Goal: Task Accomplishment & Management: Manage account settings

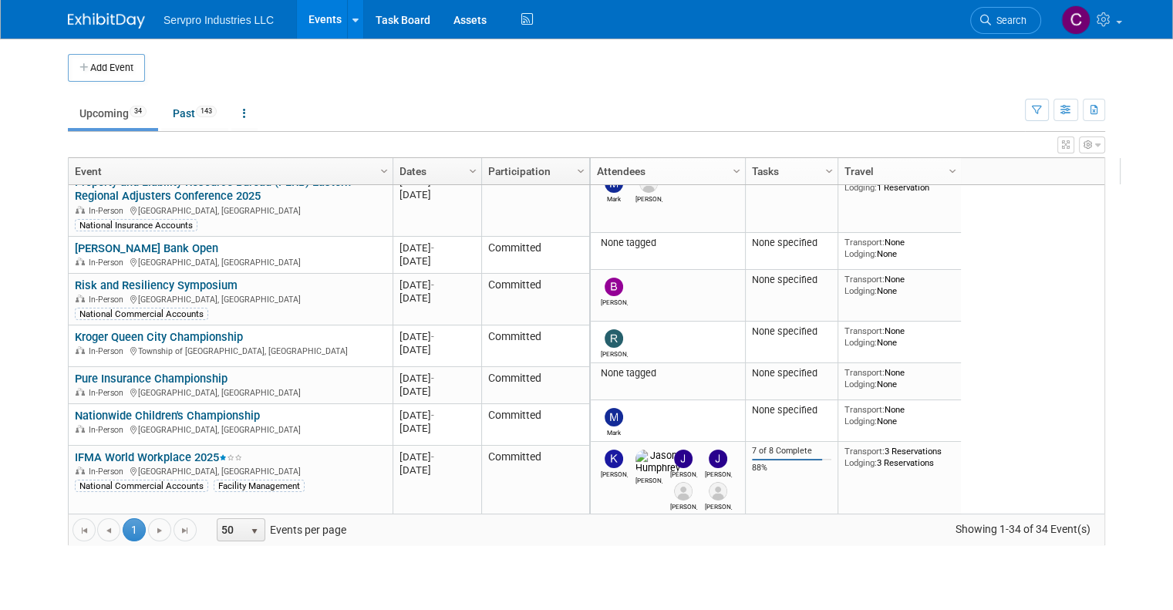
scroll to position [257, 0]
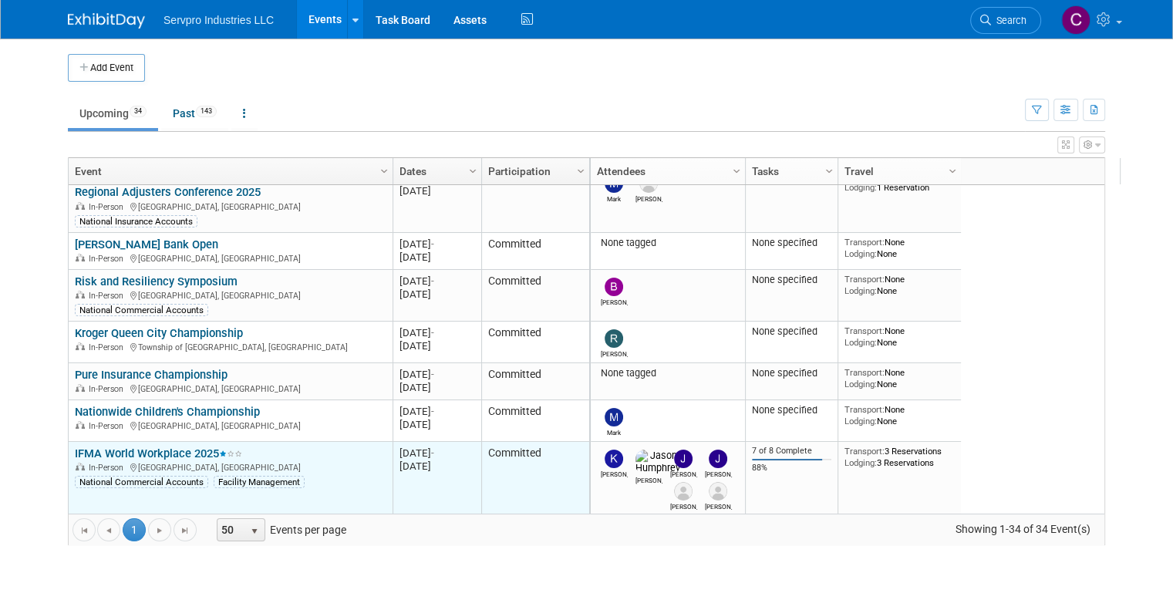
click at [155, 456] on link "IFMA World Workplace 2025" at bounding box center [158, 453] width 167 height 14
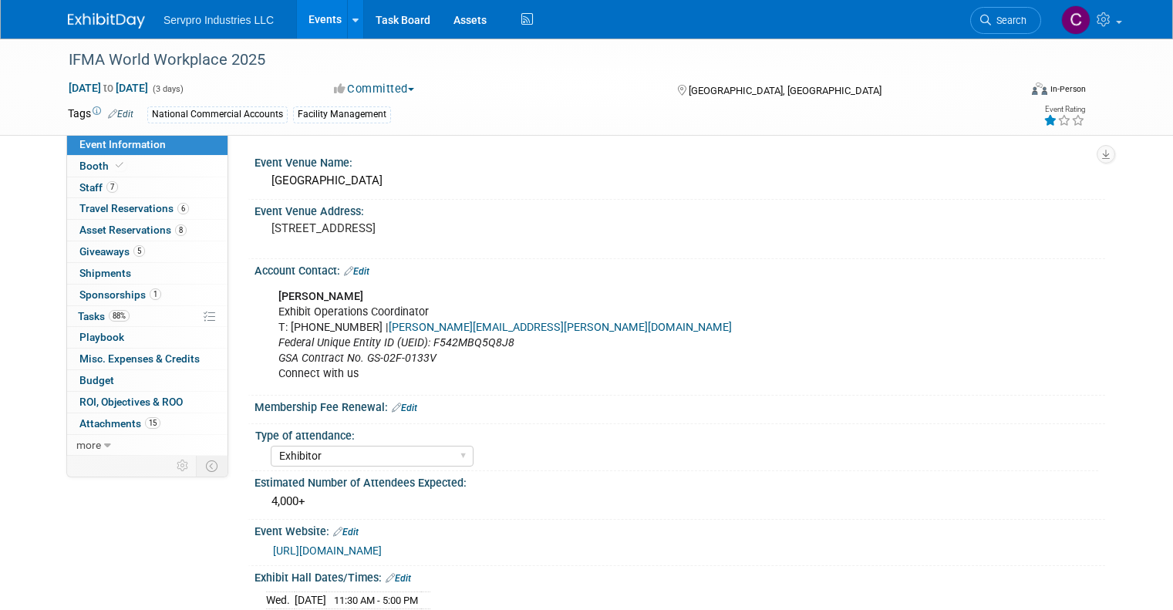
select select "Exhibitor"
select select "Linked In"
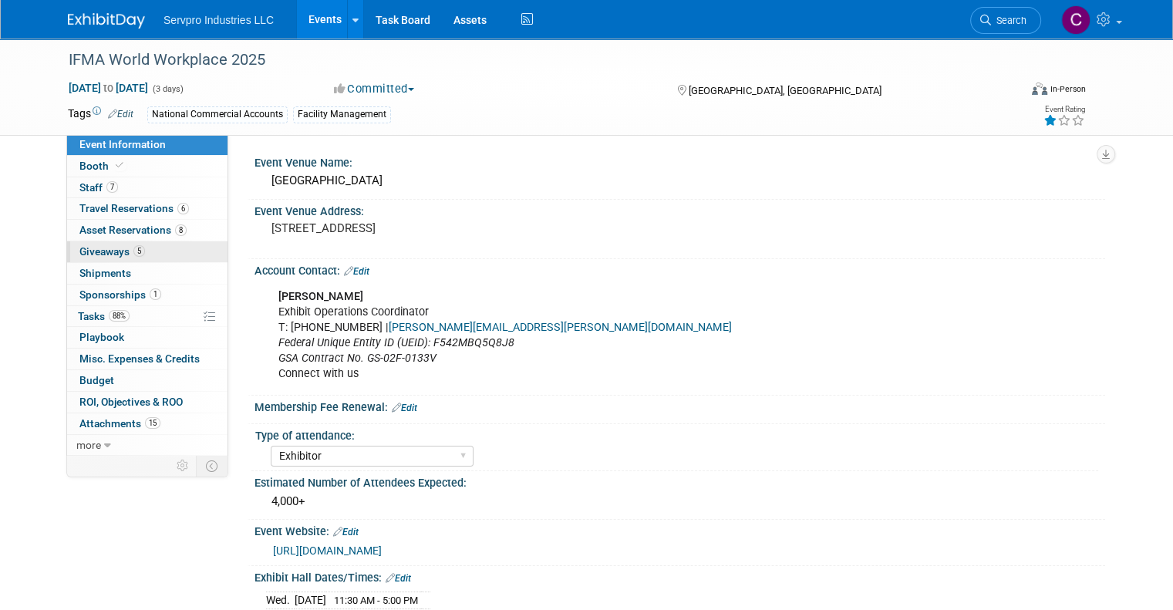
click at [93, 254] on span "Giveaways 5" at bounding box center [112, 251] width 66 height 12
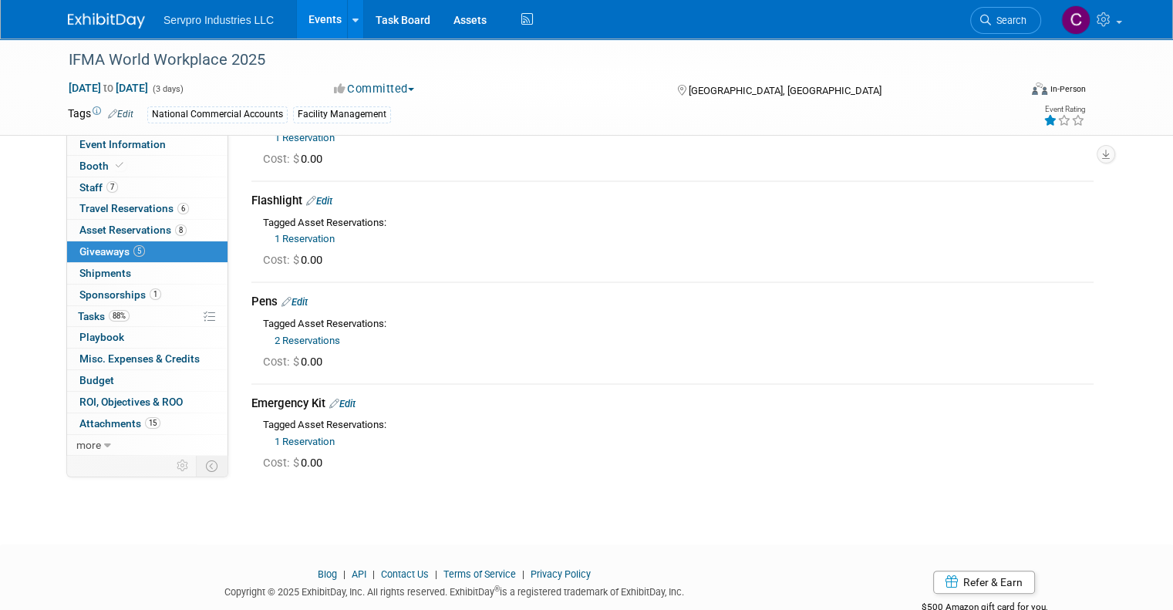
scroll to position [239, 0]
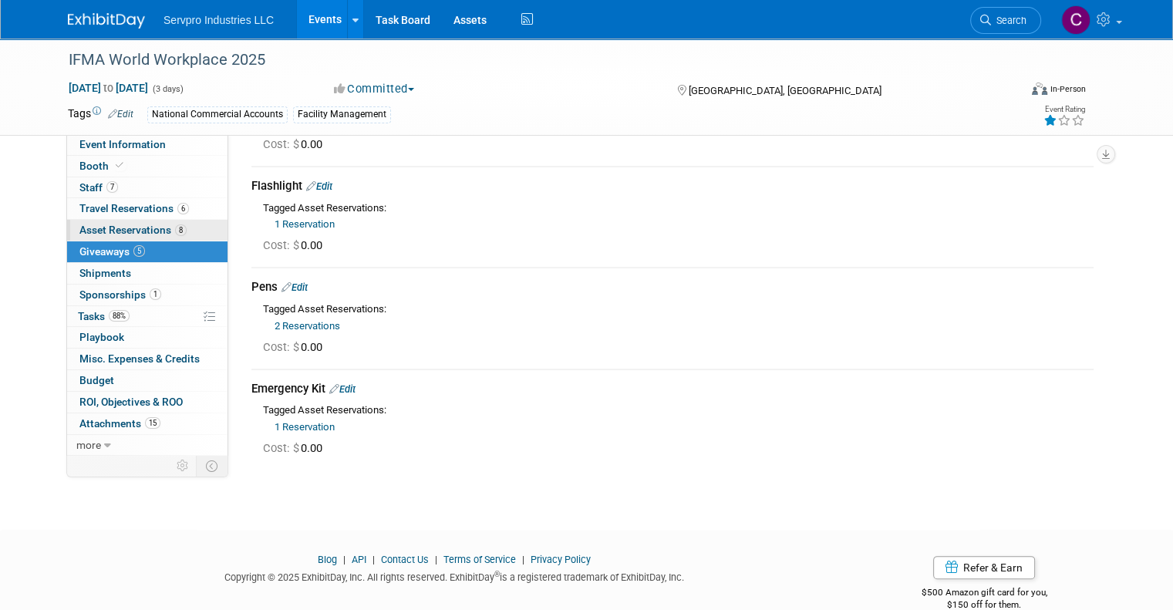
click at [99, 228] on span "Asset Reservations 8" at bounding box center [132, 230] width 107 height 12
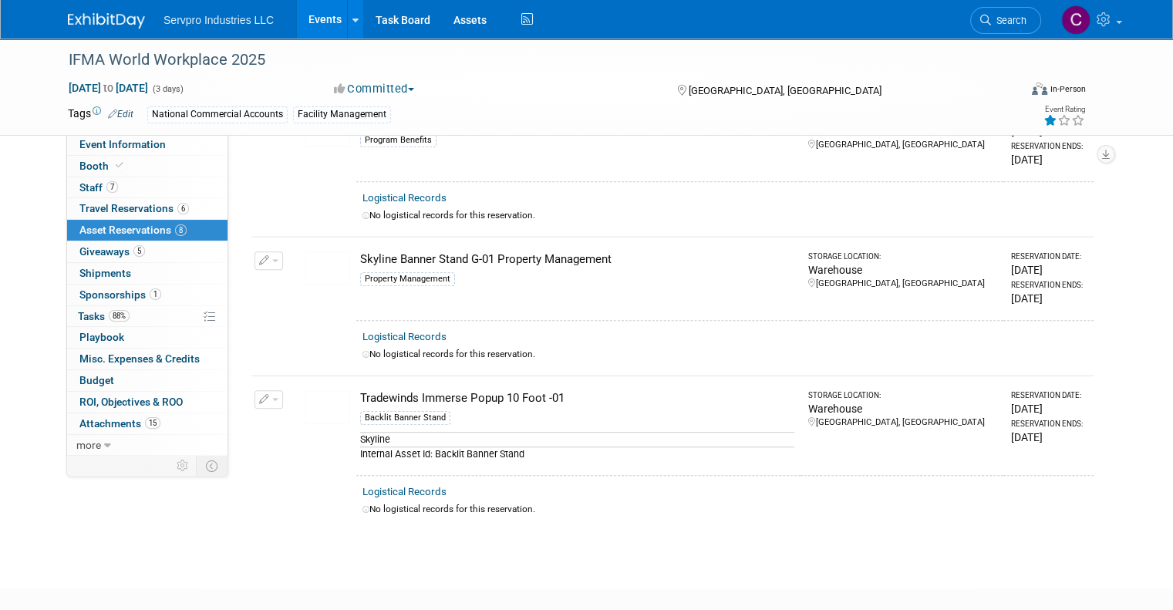
scroll to position [891, 0]
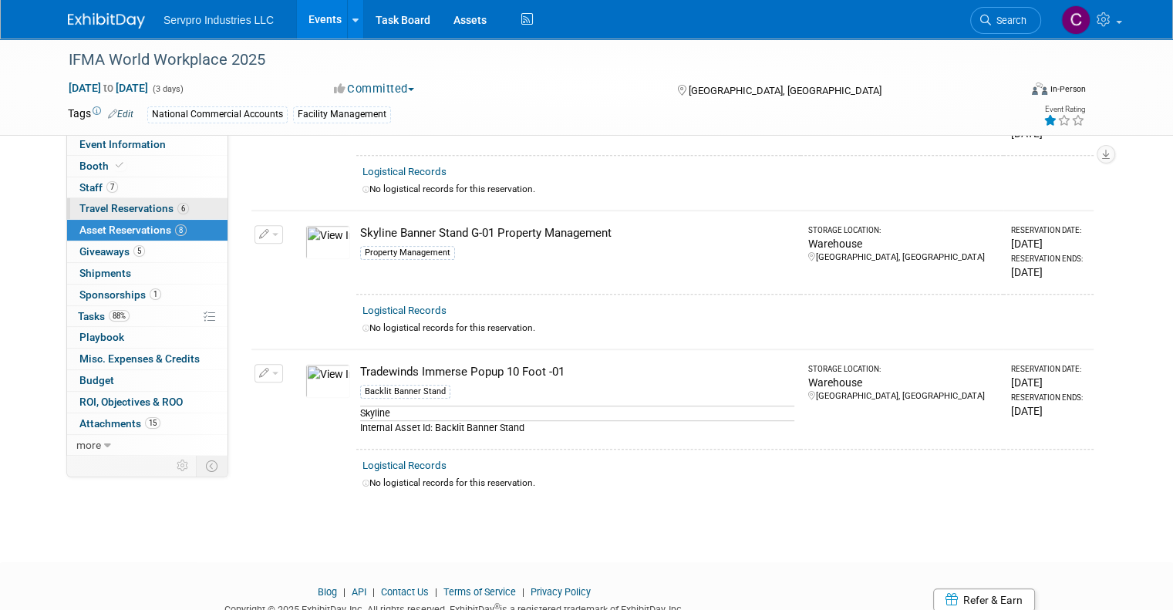
click at [86, 204] on span "Travel Reservations 6" at bounding box center [133, 208] width 109 height 12
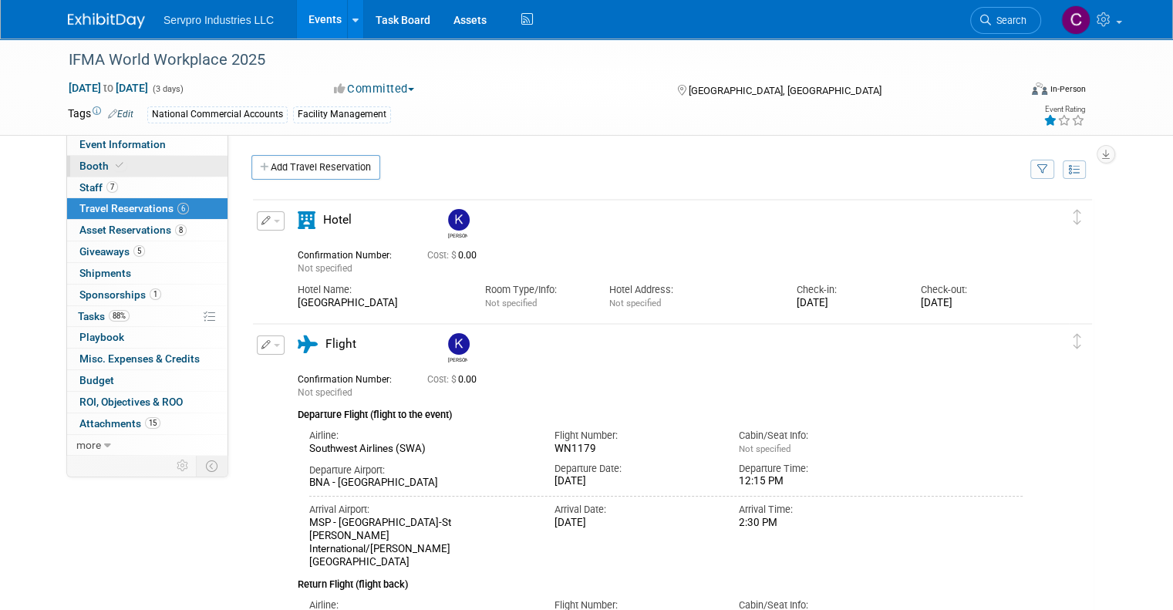
click at [86, 175] on link "Booth" at bounding box center [147, 166] width 160 height 21
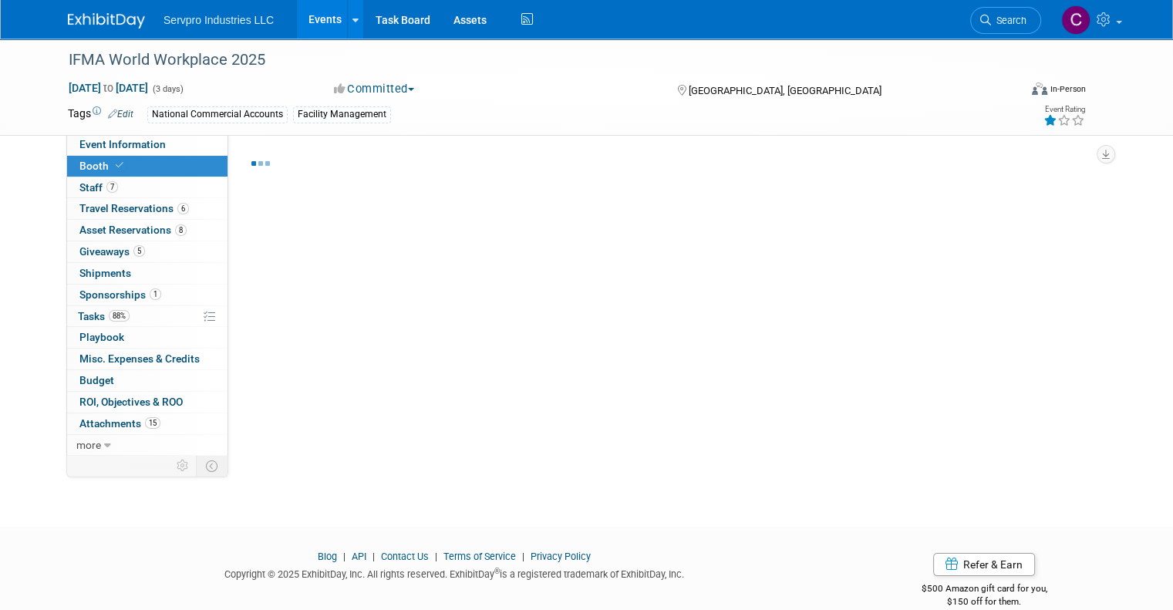
select select "Tradewinds Immerse Popup 10 Foot Banner Stand"
select select "Freeman"
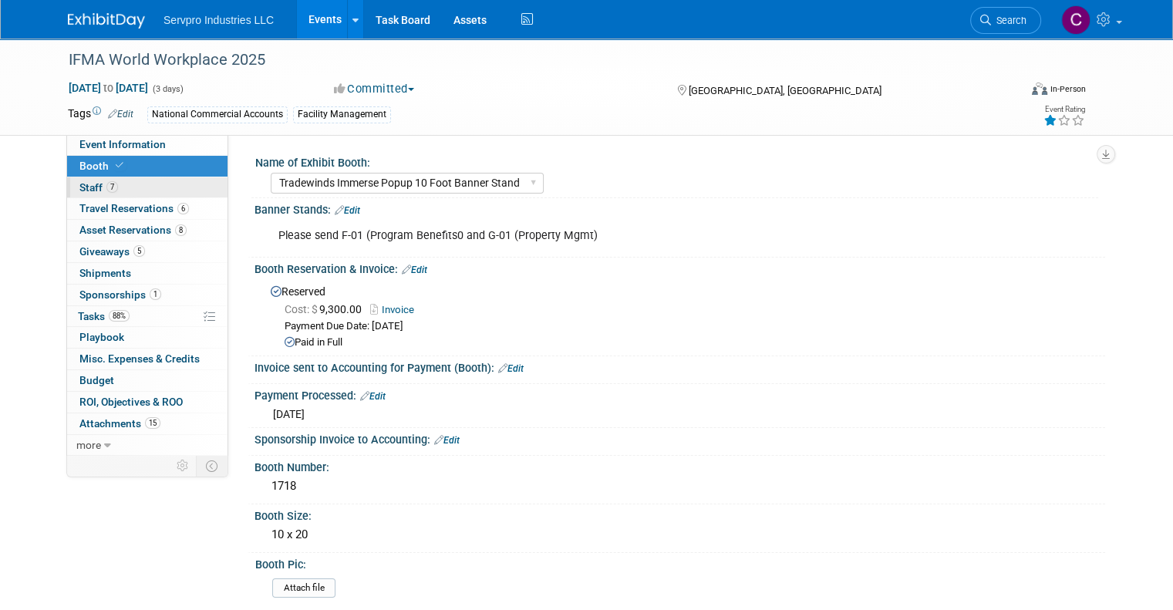
click at [79, 181] on span "Staff 7" at bounding box center [98, 187] width 39 height 12
